Goal: Task Accomplishment & Management: Complete application form

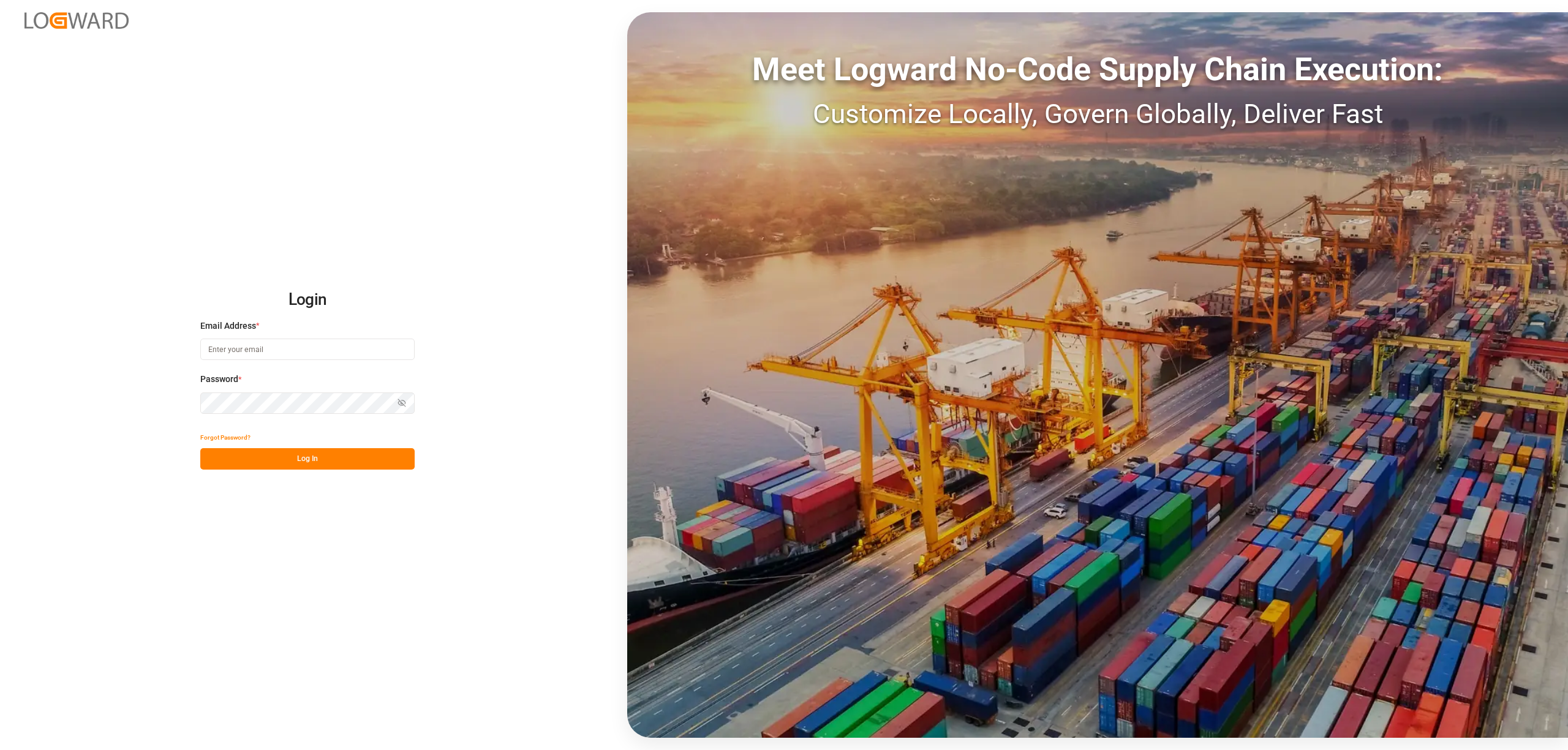
click at [288, 350] on input at bounding box center [307, 349] width 215 height 21
type input "[EMAIL_ADDRESS][PERSON_NAME][DOMAIN_NAME]"
click at [329, 464] on button "Log In" at bounding box center [307, 459] width 215 height 21
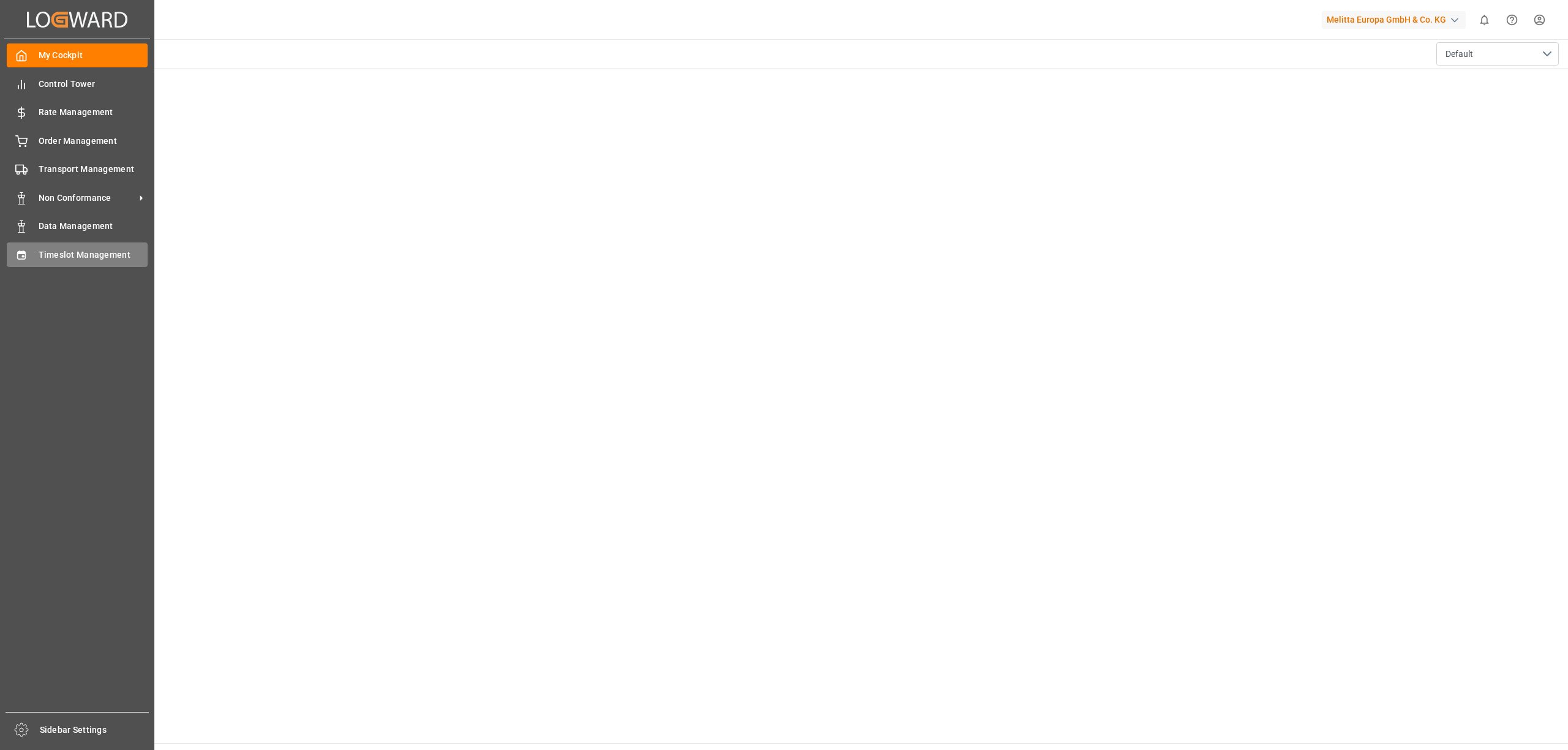
click at [33, 250] on div "Timeslot Management Timeslot Management" at bounding box center [77, 255] width 140 height 23
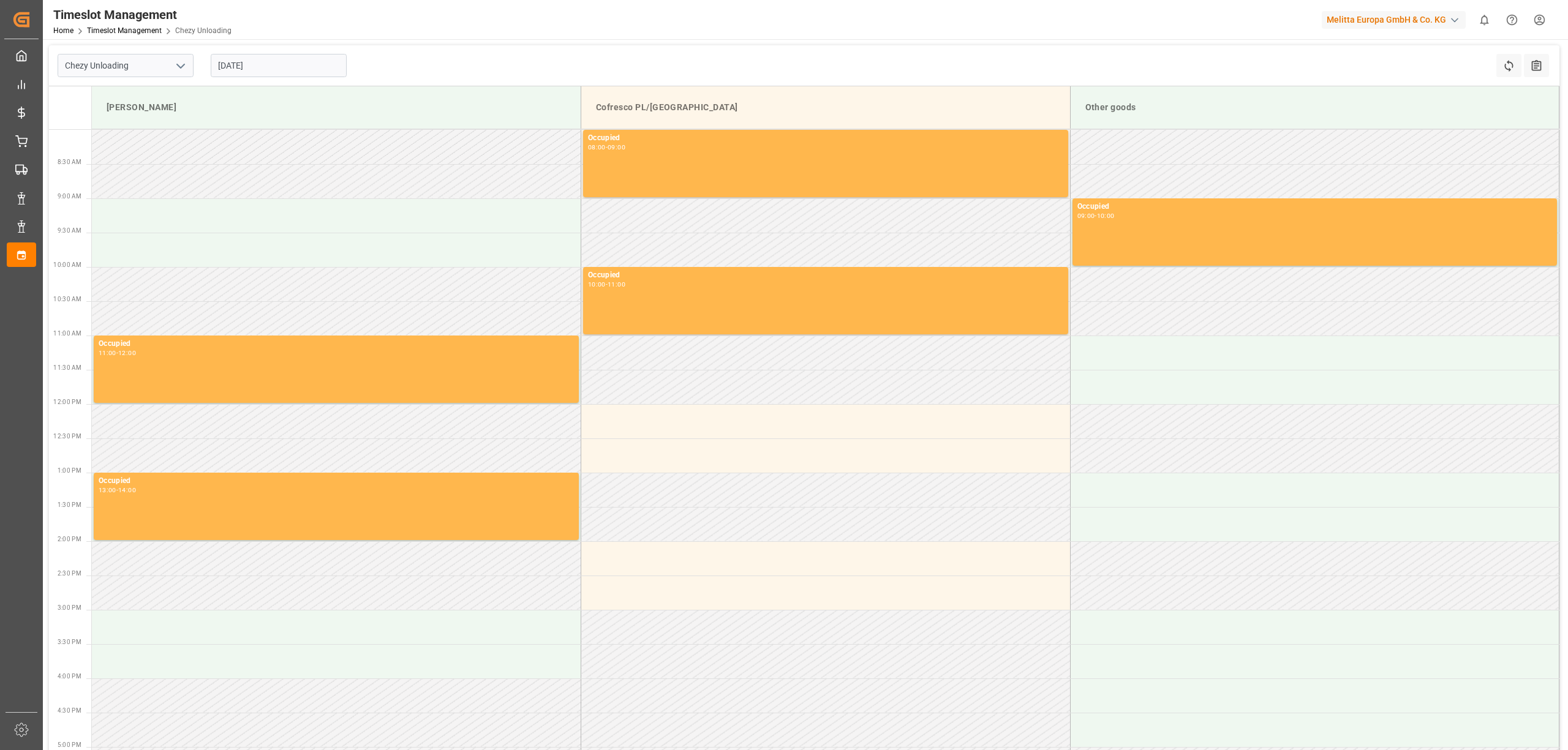
click at [301, 56] on input "[DATE]" at bounding box center [278, 65] width 136 height 23
click at [329, 236] on div "29" at bounding box center [323, 235] width 16 height 15
type input "[DATE]"
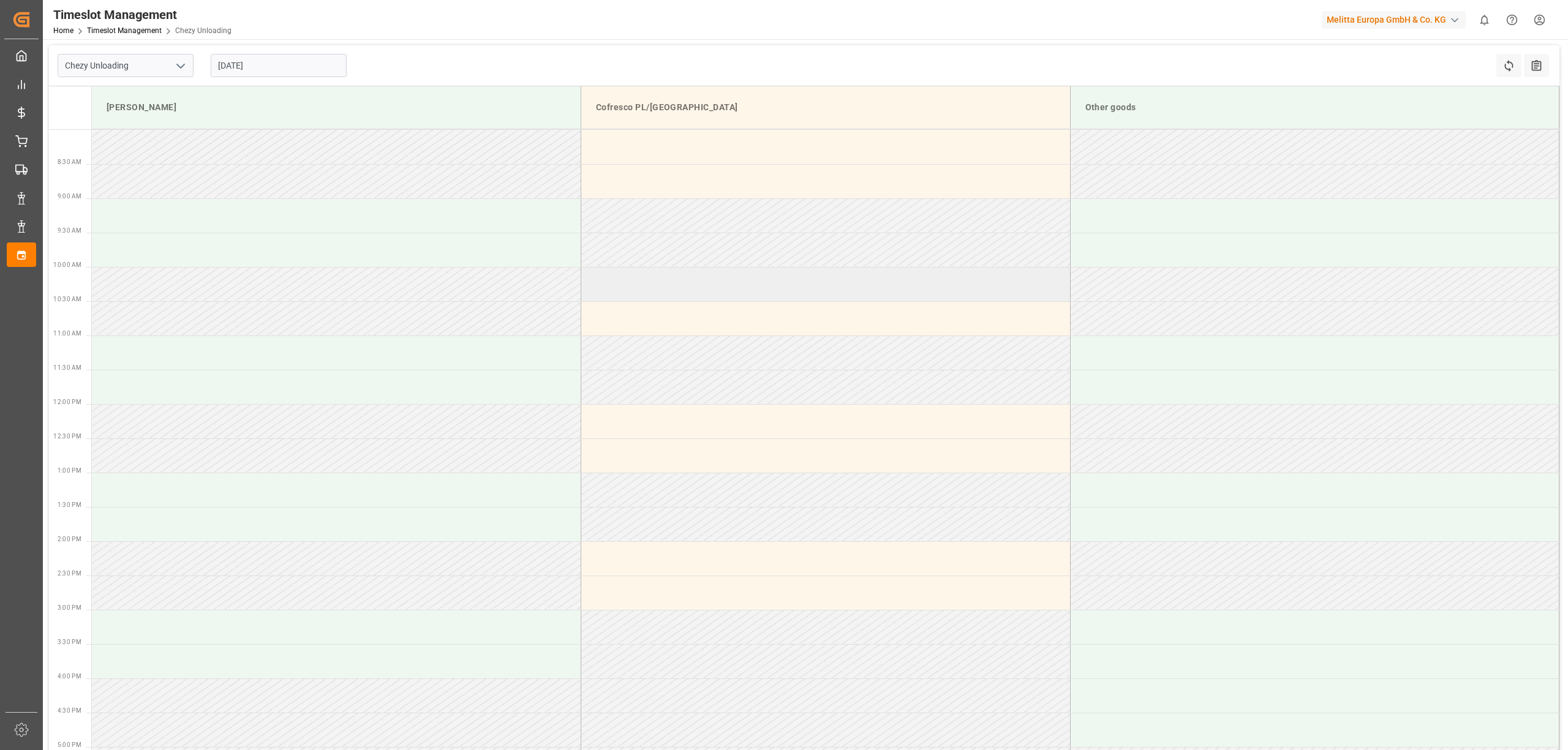
click at [742, 278] on td at bounding box center [826, 284] width 490 height 34
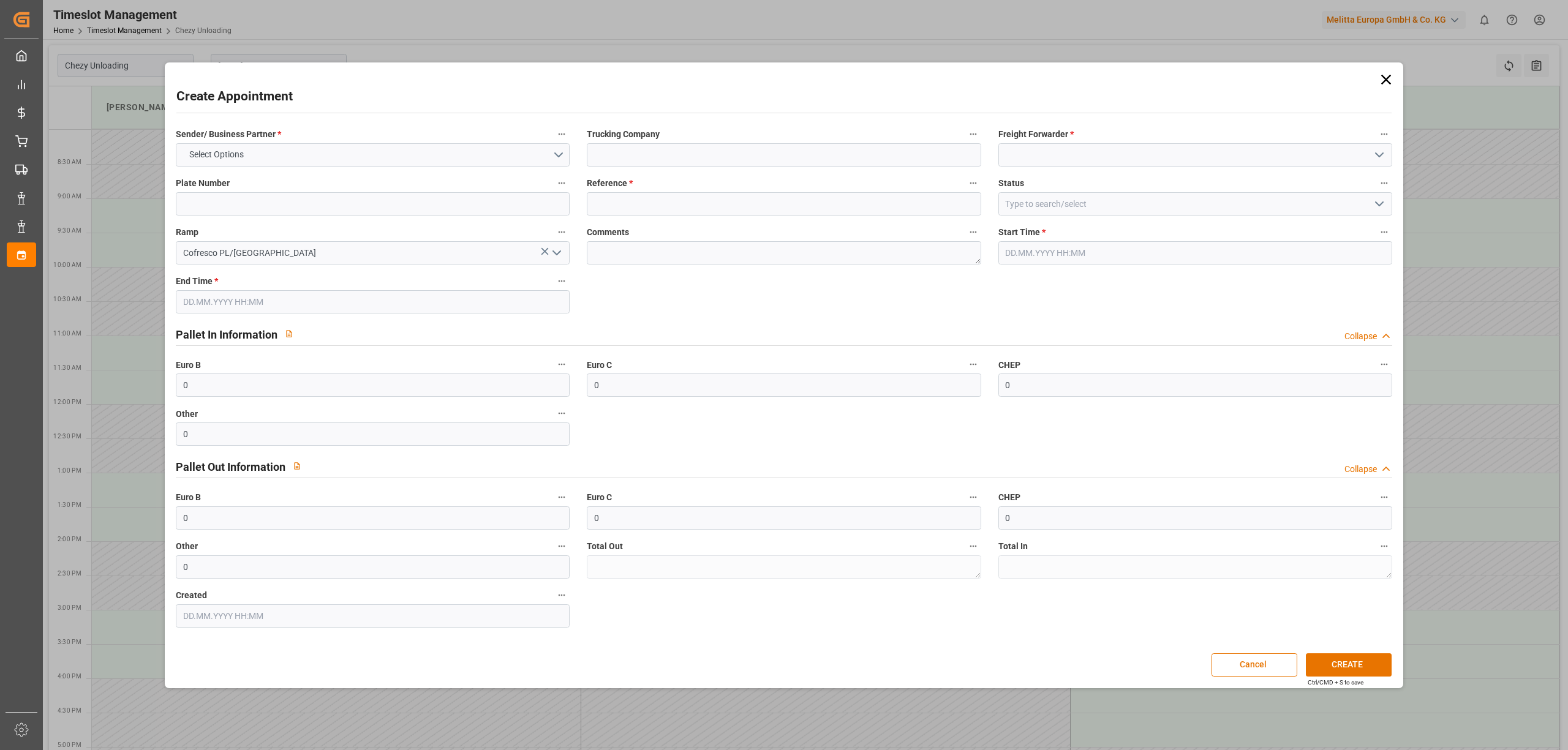
type input "[DATE] 10:00"
type input "[DATE] 11:00"
click at [706, 154] on input at bounding box center [784, 155] width 394 height 23
type input "s"
click at [1041, 159] on input at bounding box center [1196, 155] width 394 height 23
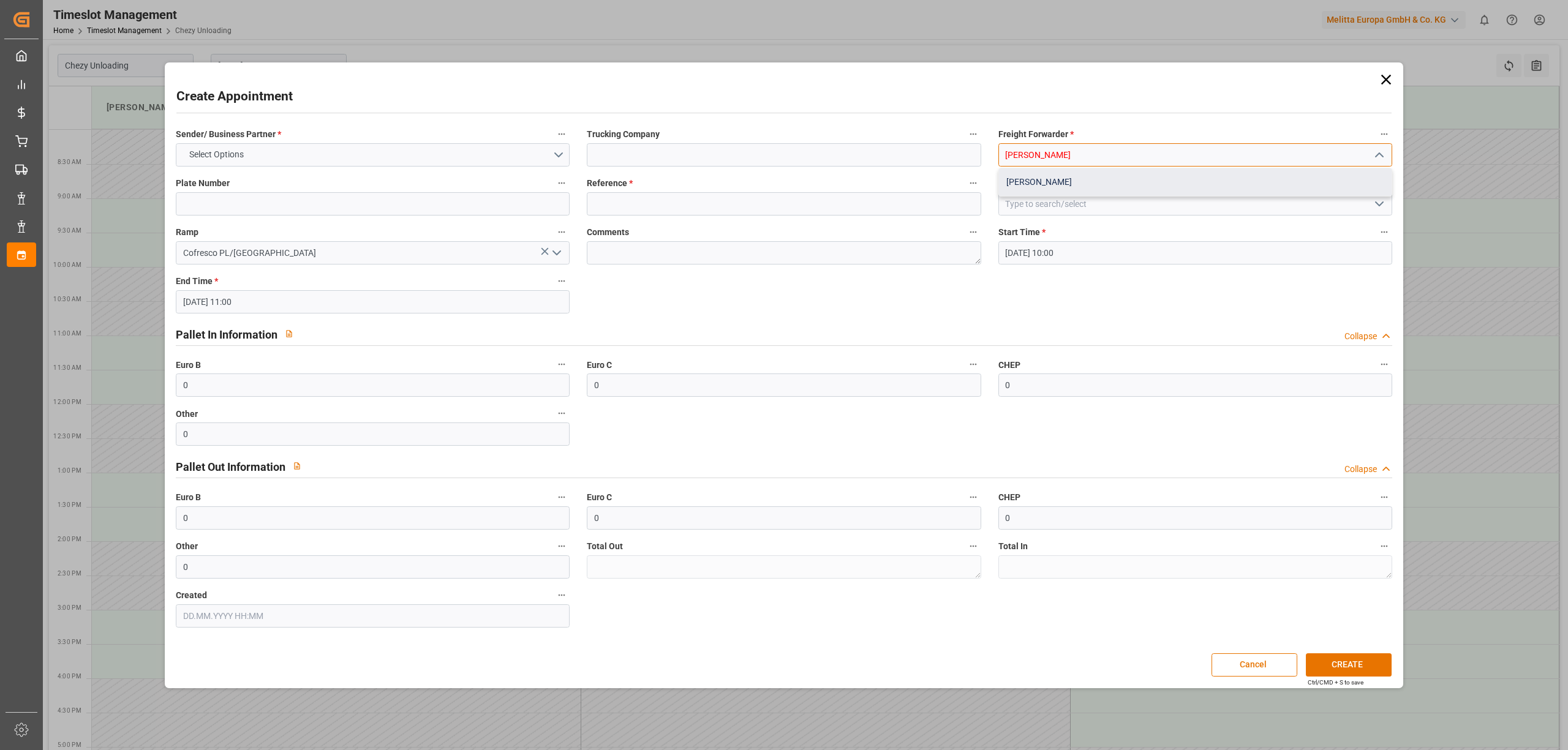
click at [1041, 176] on div "[PERSON_NAME]" at bounding box center [1195, 182] width 393 height 27
type input "[PERSON_NAME]"
click at [669, 188] on label "Reference *" at bounding box center [784, 184] width 394 height 18
click at [965, 188] on button "Reference *" at bounding box center [973, 183] width 16 height 16
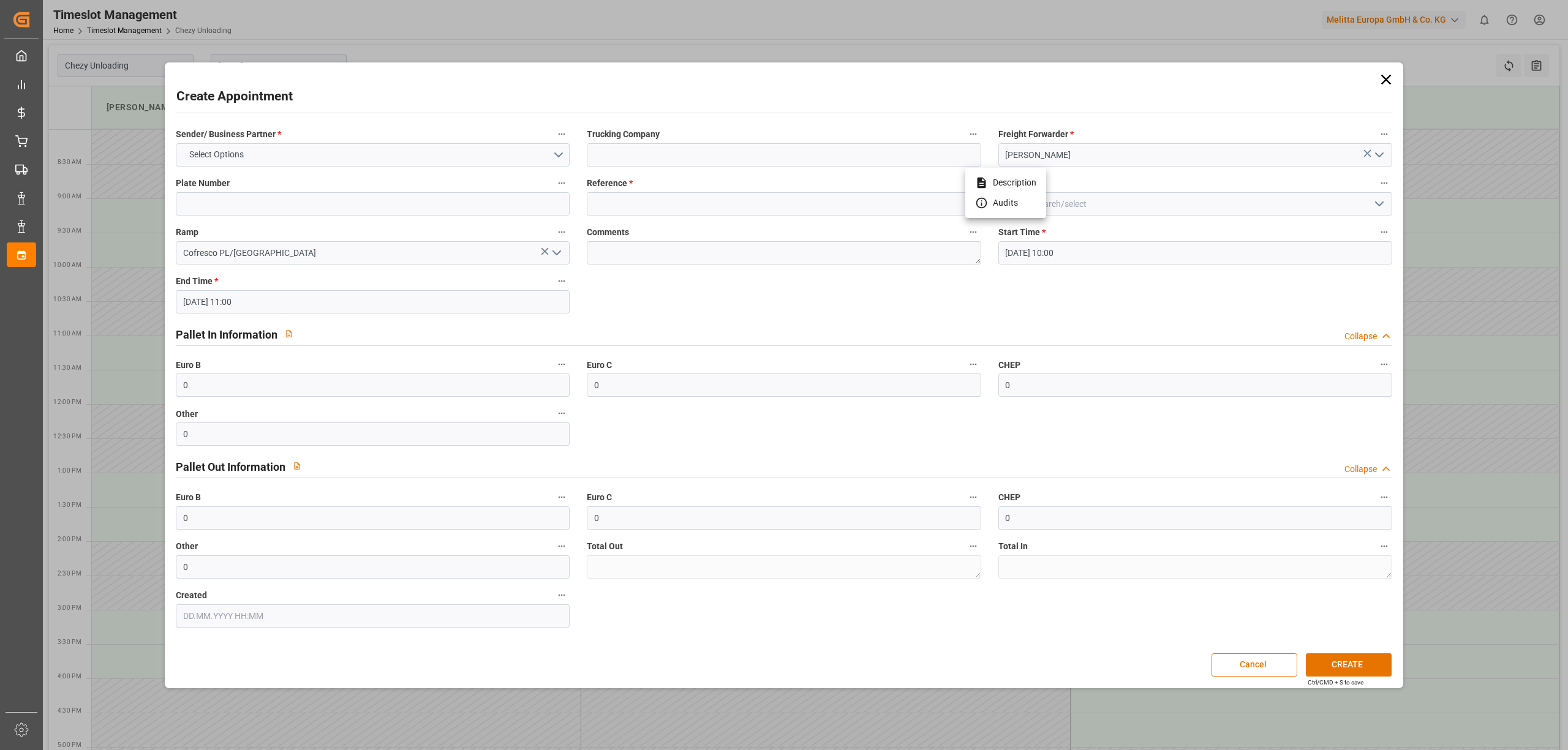
click at [676, 199] on div at bounding box center [784, 375] width 1568 height 750
click at [676, 199] on div "Description Audits" at bounding box center [784, 375] width 1568 height 750
click at [686, 200] on input at bounding box center [784, 204] width 394 height 23
paste input "489110"
type input "489110"
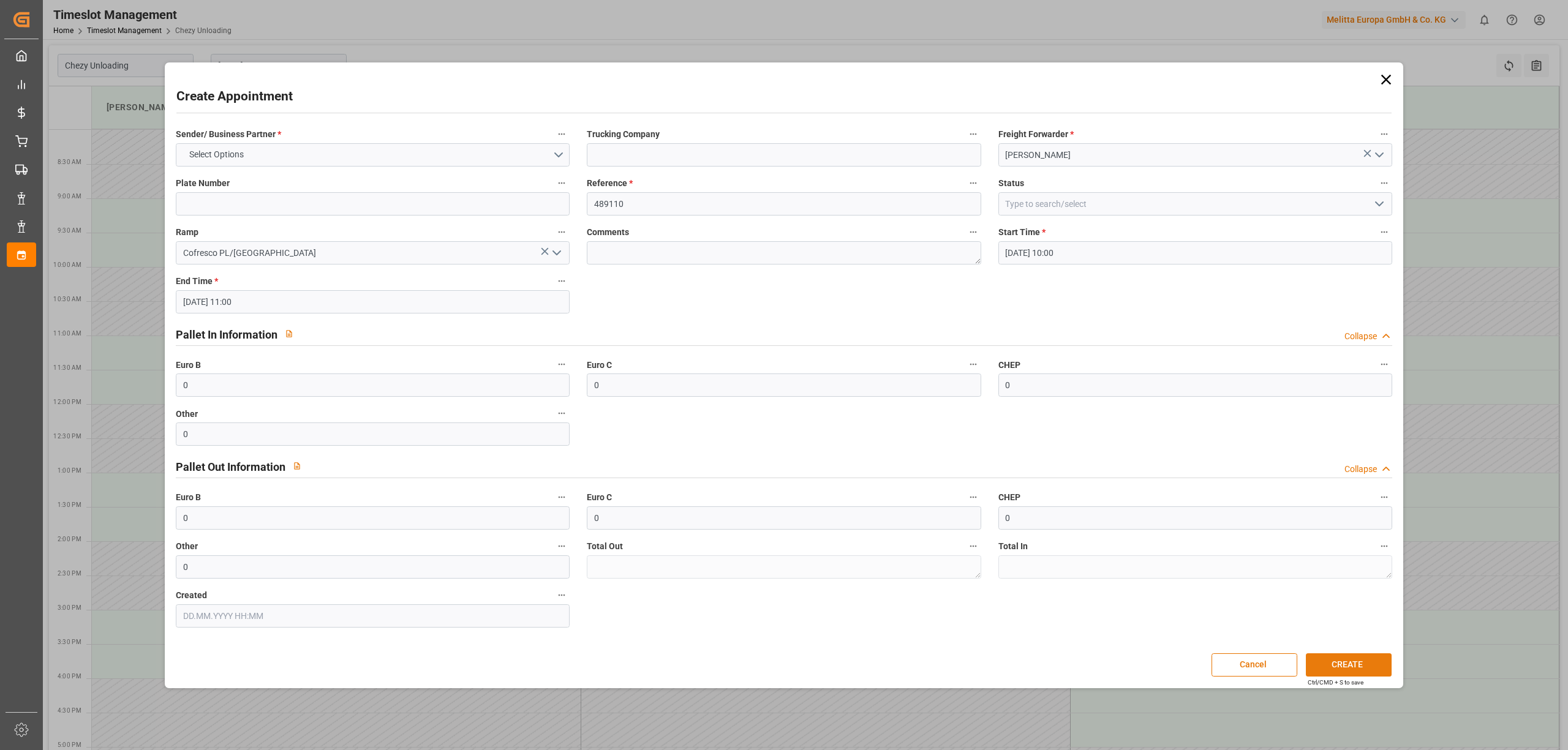
click at [1368, 666] on button "CREATE" at bounding box center [1349, 665] width 86 height 23
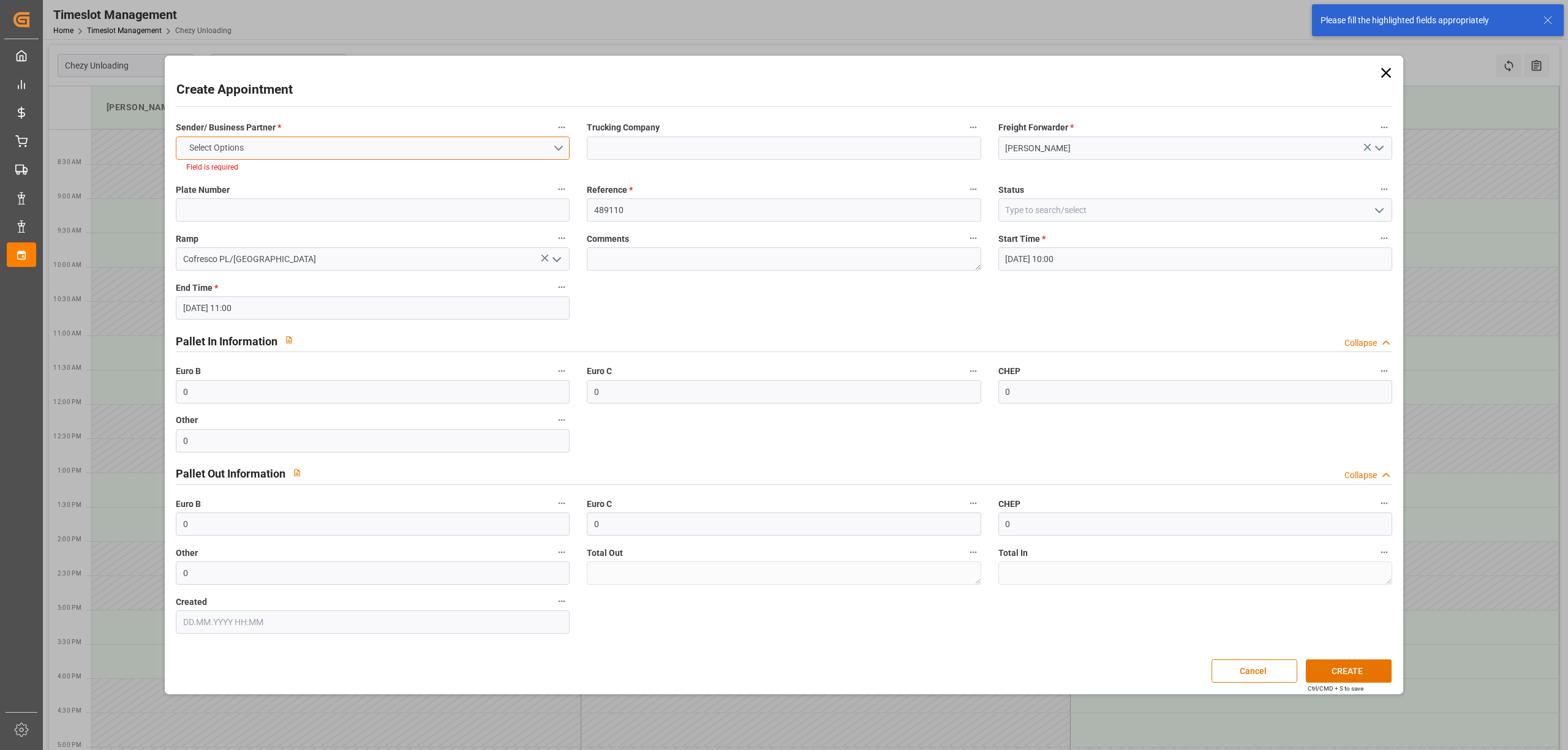
click at [366, 143] on button "Select Options" at bounding box center [372, 148] width 394 height 23
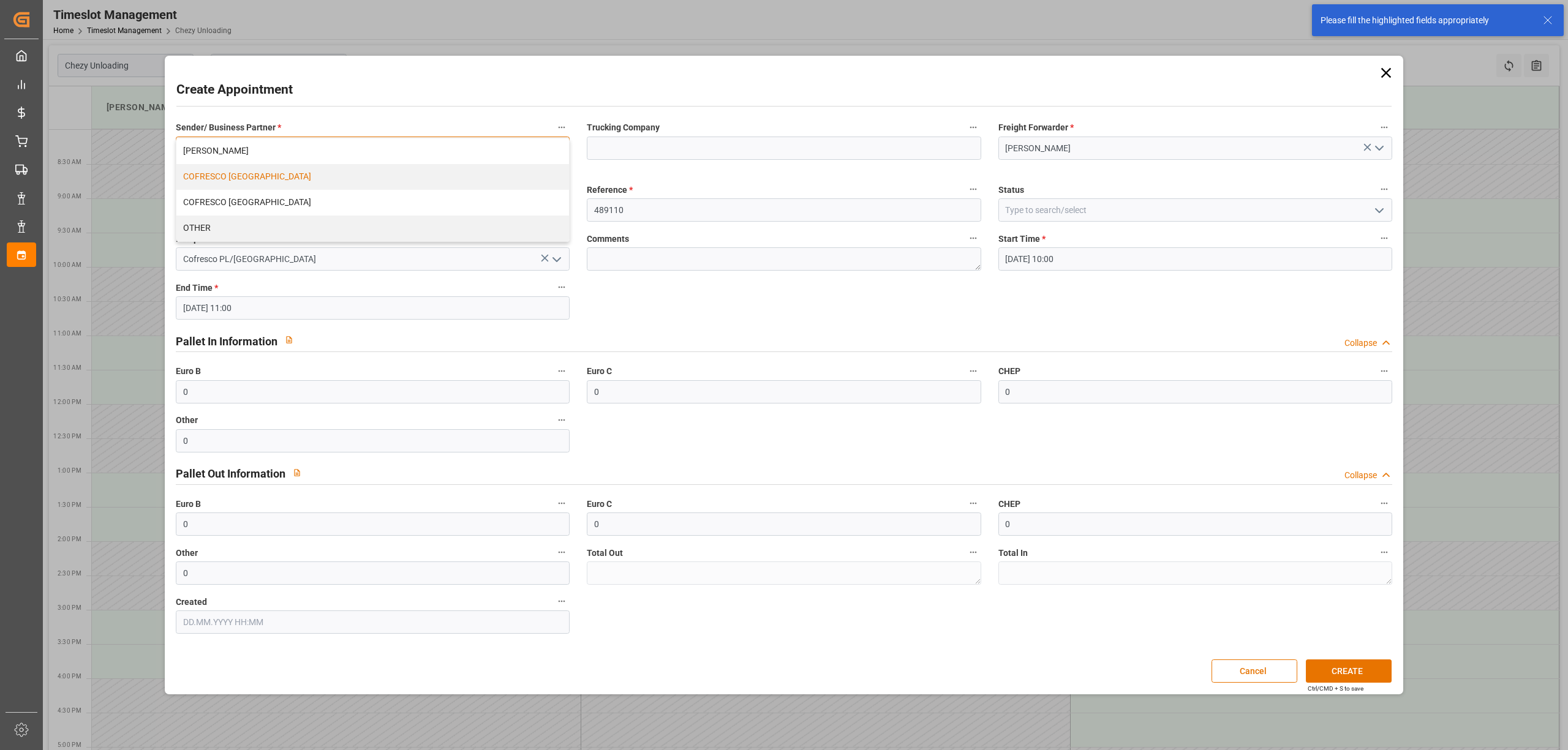
click at [319, 178] on div "COFRESCO [GEOGRAPHIC_DATA]" at bounding box center [372, 177] width 393 height 25
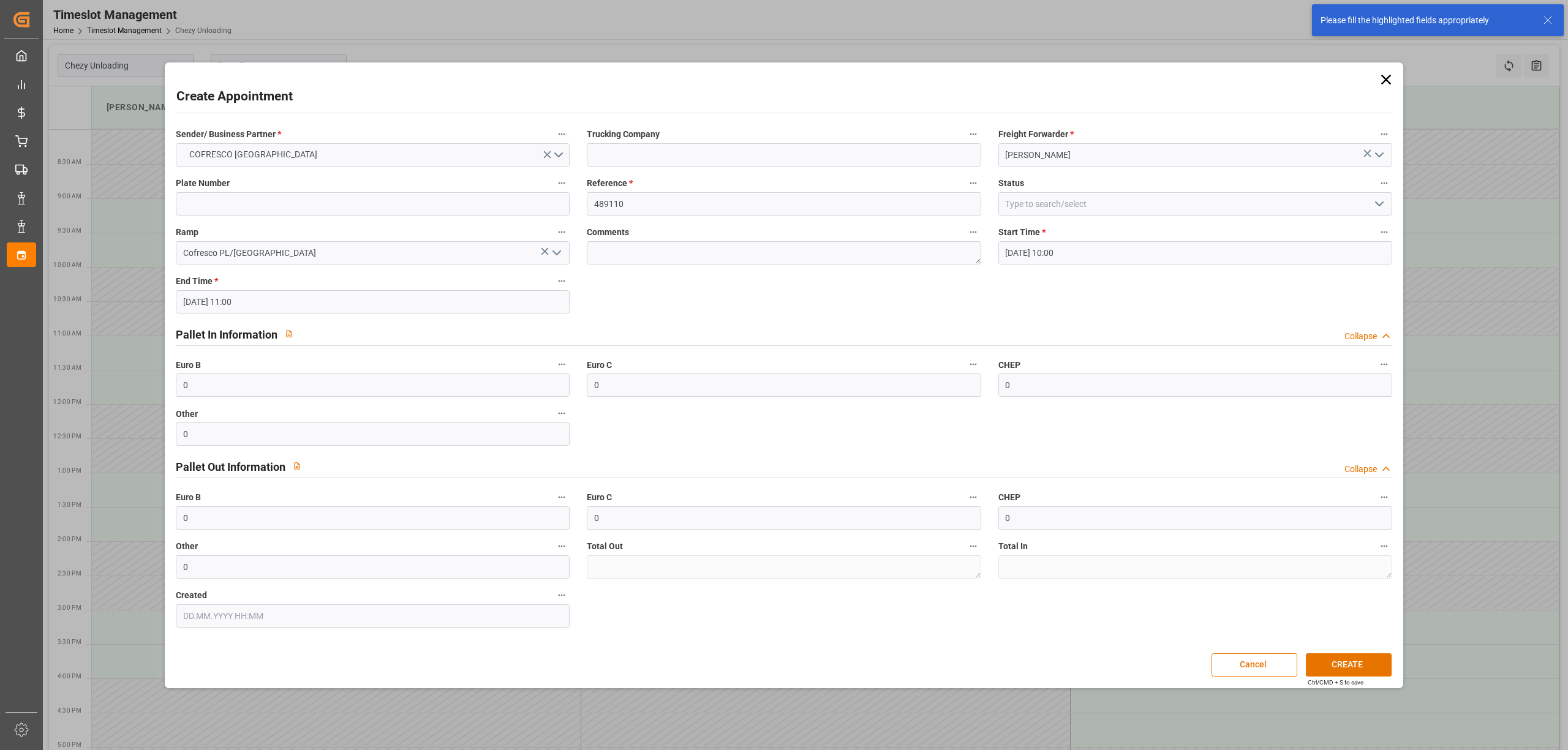
drag, startPoint x: 1354, startPoint y: 680, endPoint x: 1350, endPoint y: 670, distance: 10.8
click at [1354, 679] on div "Ctrl/CMD + S to save" at bounding box center [1335, 682] width 56 height 9
click at [1348, 664] on button "CREATE" at bounding box center [1349, 665] width 86 height 23
